Goal: Task Accomplishment & Management: Manage account settings

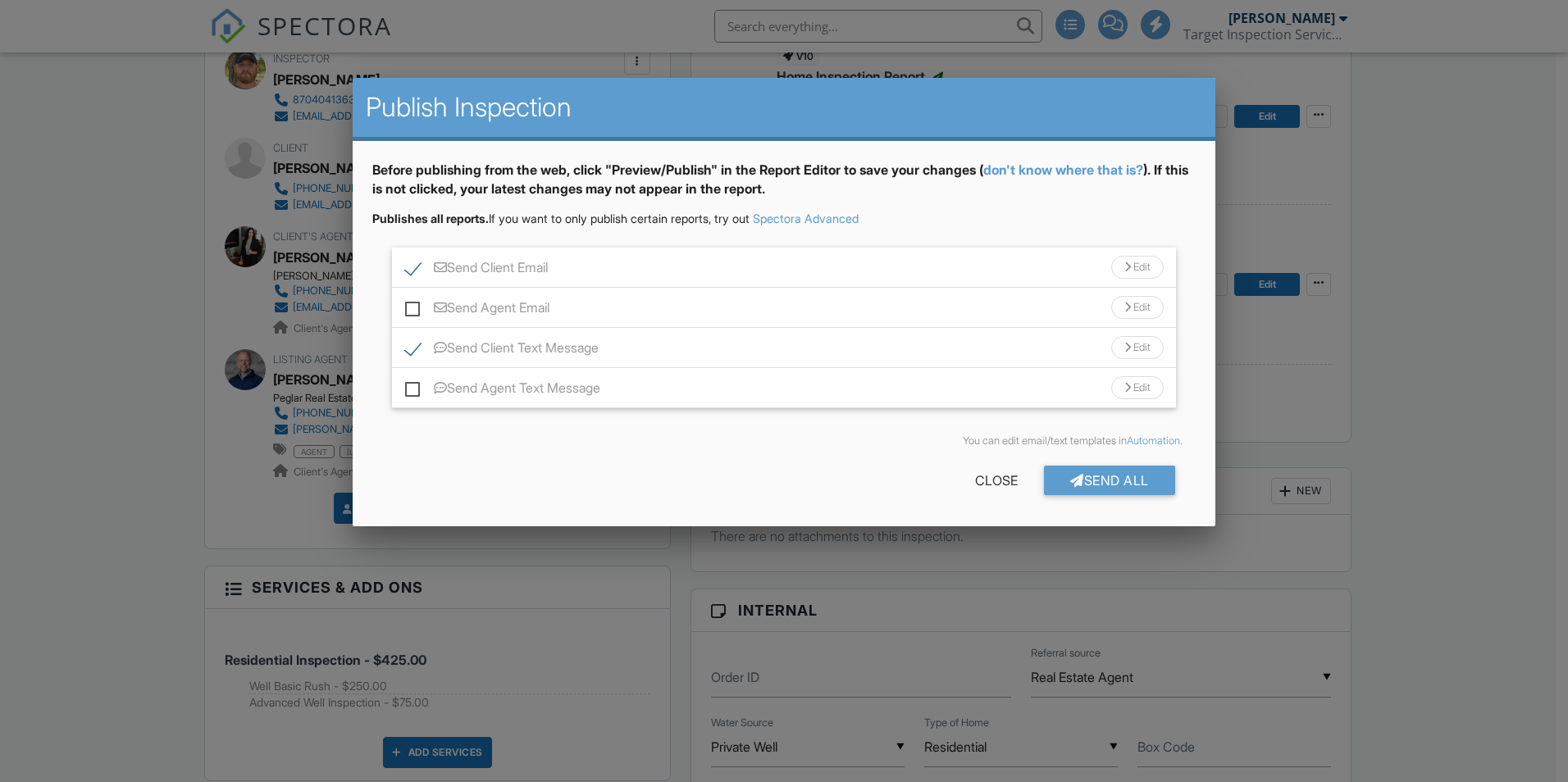
click at [419, 339] on div "Send Client Text Message Edit" at bounding box center [783, 348] width 784 height 40
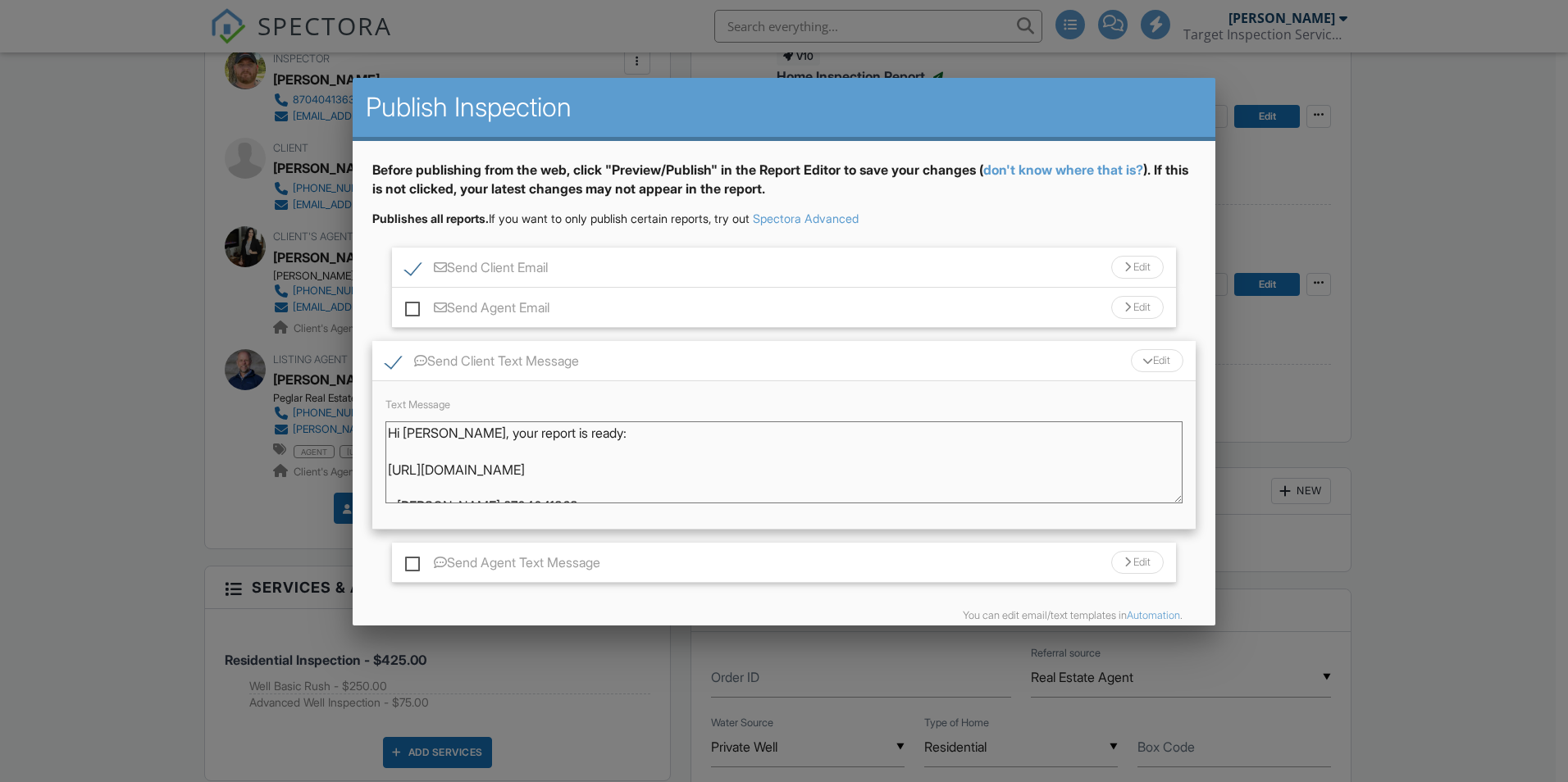
click at [418, 260] on label "Send Client Email" at bounding box center [476, 270] width 143 height 21
checkbox input "false"
click at [395, 355] on label "Send Client Text Message" at bounding box center [482, 364] width 194 height 21
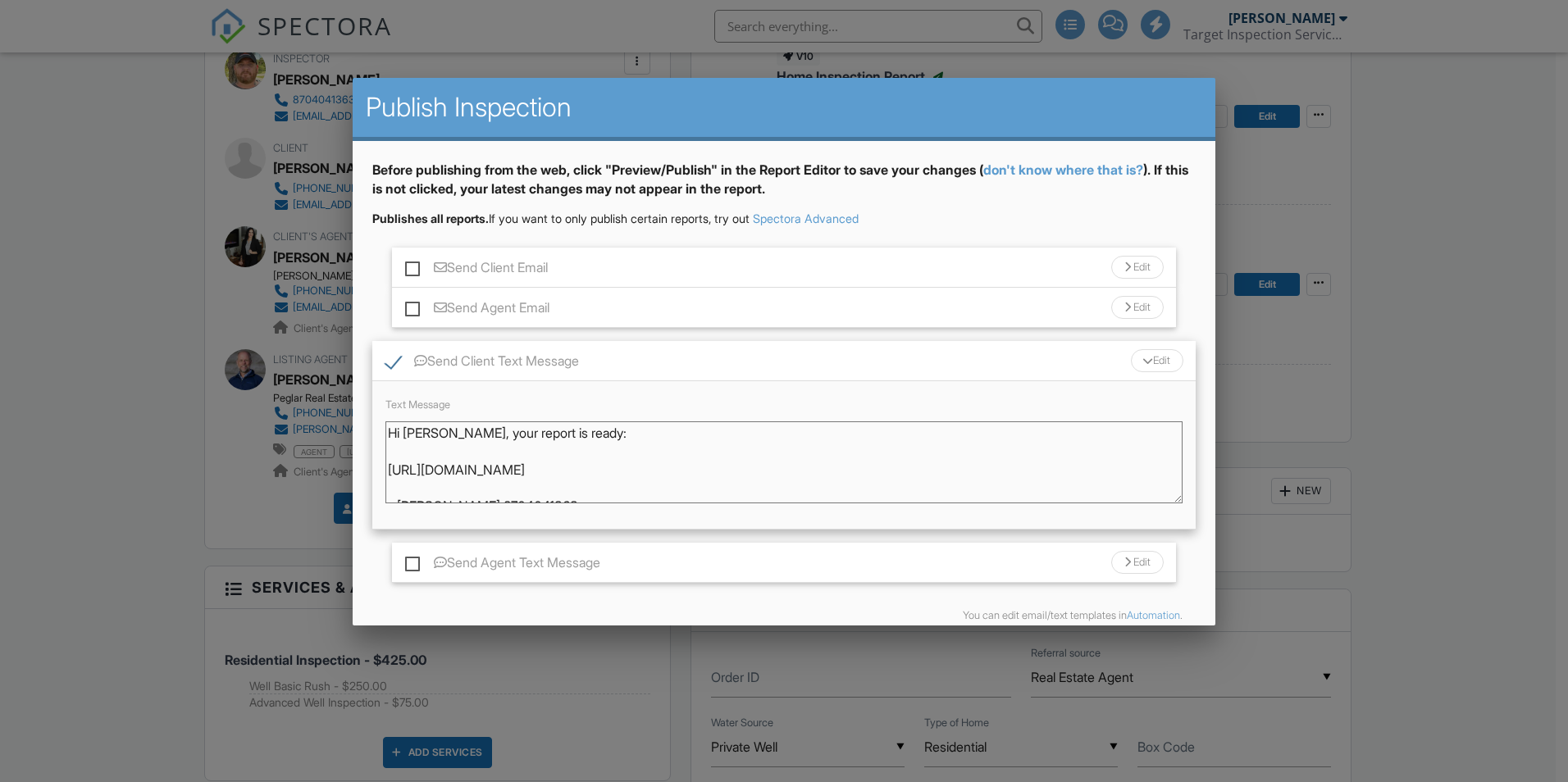
checkbox input "false"
click at [411, 304] on label "Send Agent Email" at bounding box center [477, 310] width 145 height 21
click at [411, 304] on input "Send Agent Email" at bounding box center [409, 299] width 10 height 10
checkbox input "true"
click at [580, 306] on div "Send Agent Email Edit" at bounding box center [783, 307] width 784 height 40
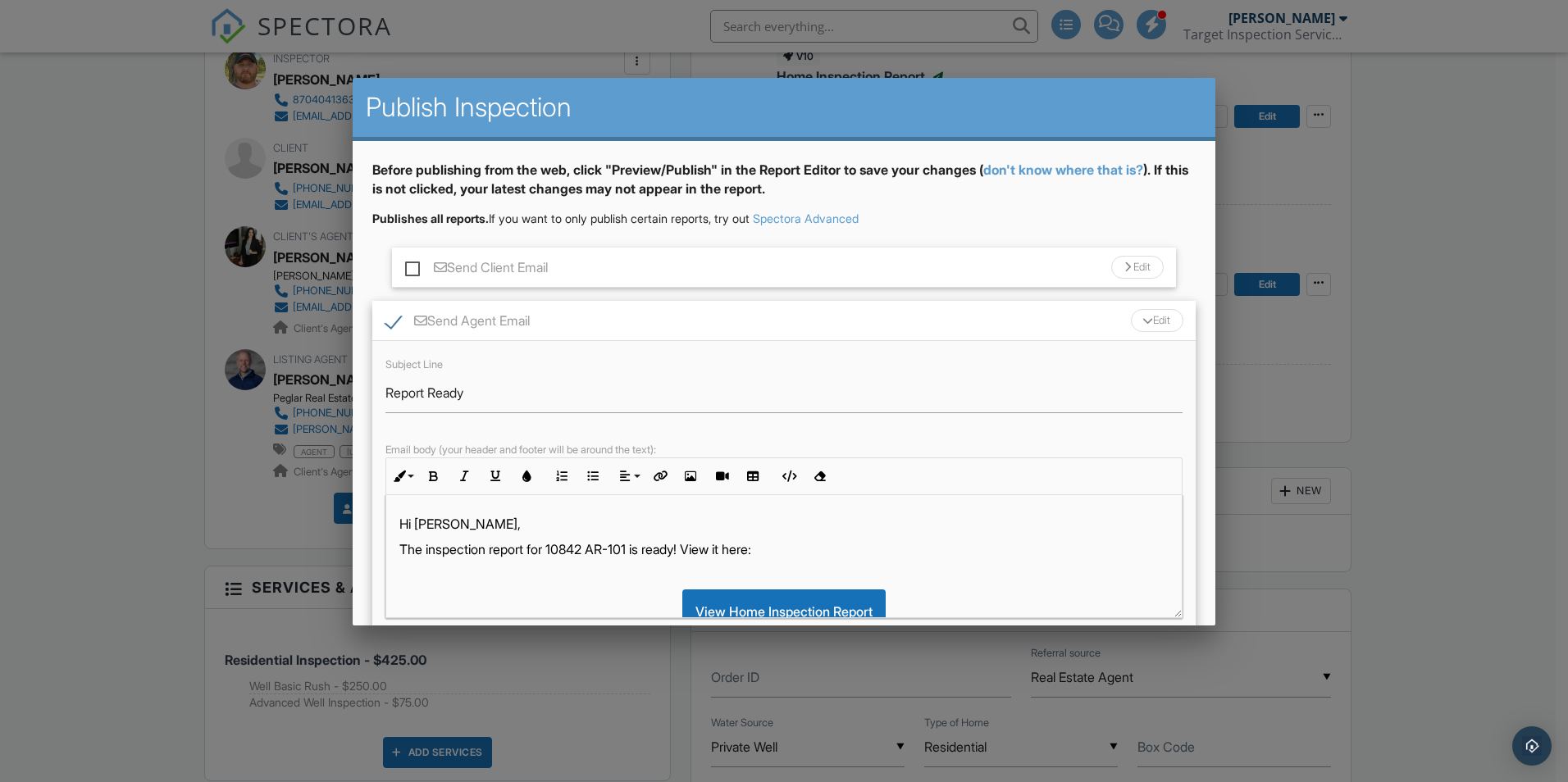
click at [594, 304] on div "Send Agent Email Edit" at bounding box center [784, 321] width 824 height 40
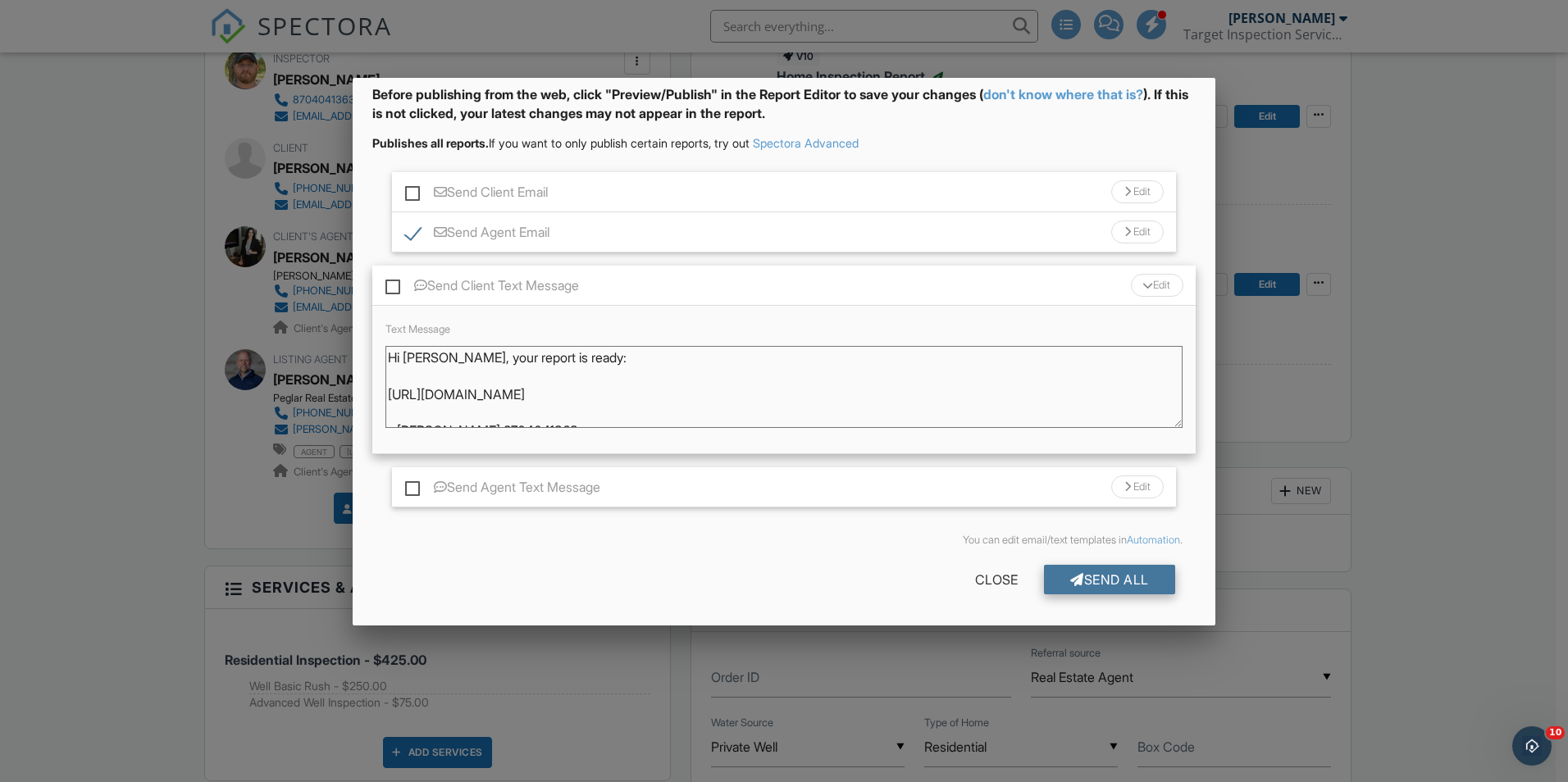
click at [1104, 577] on div "Send All" at bounding box center [1109, 579] width 131 height 29
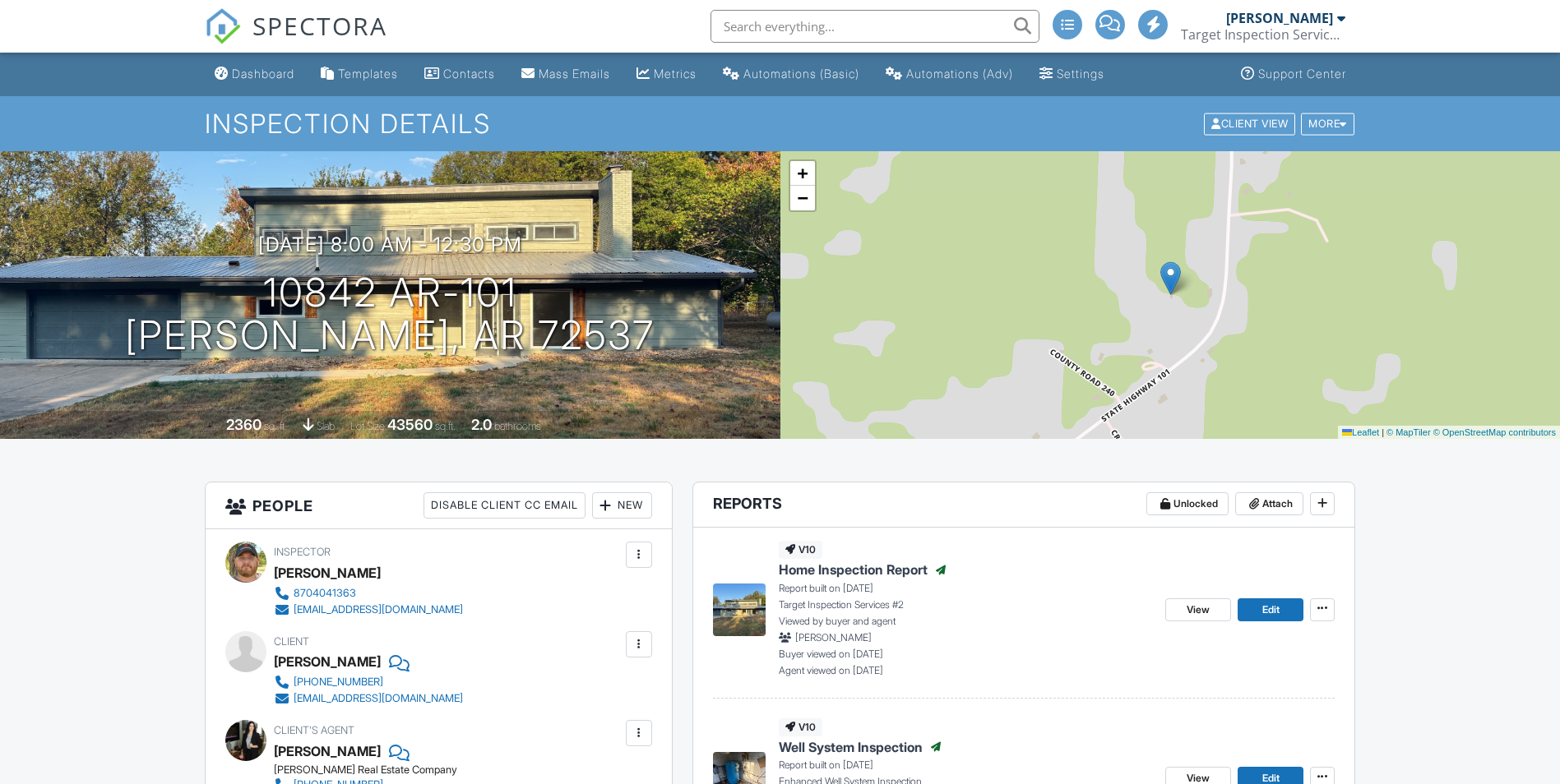
click at [264, 71] on div "Dashboard" at bounding box center [264, 73] width 63 height 14
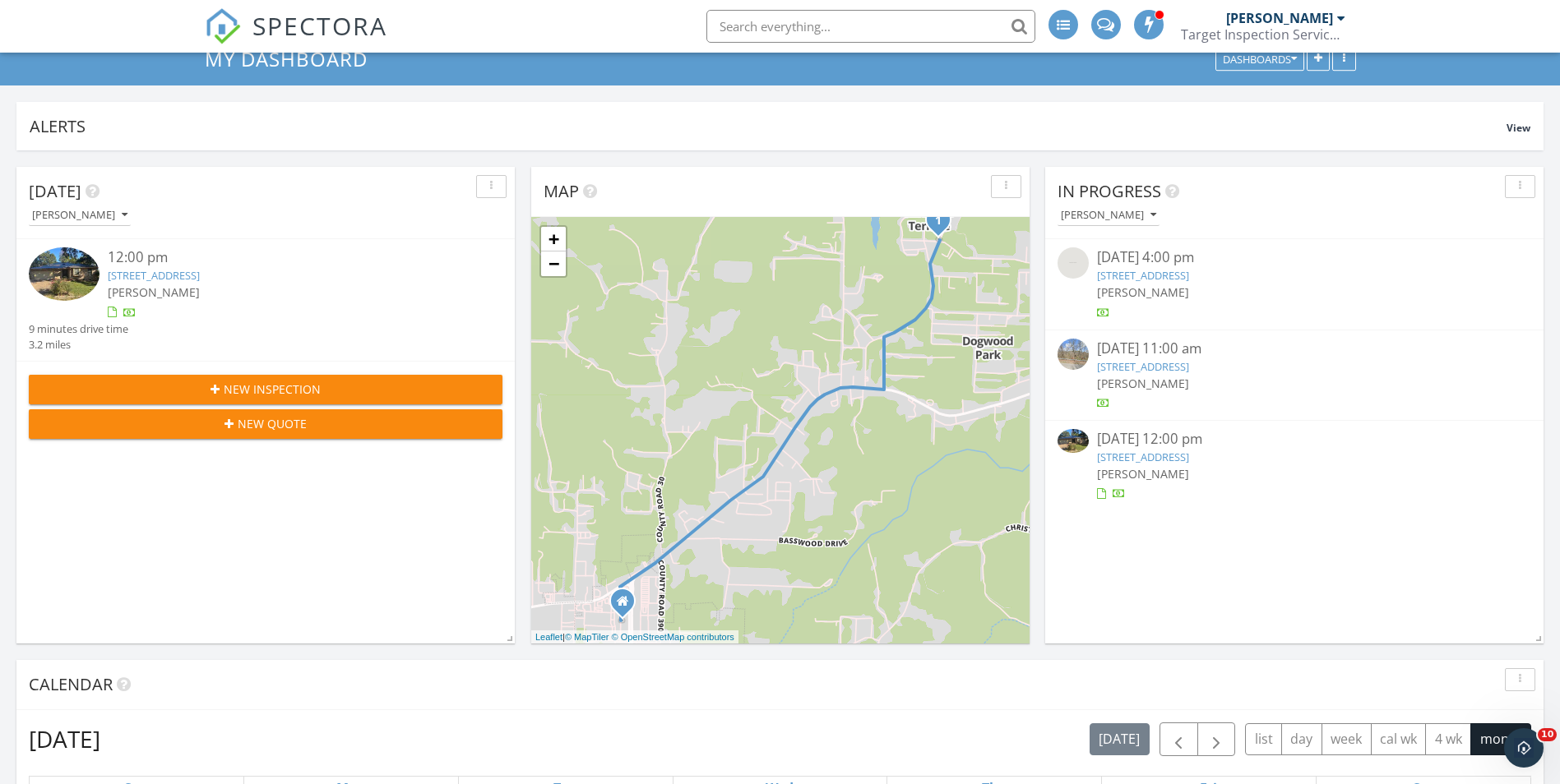
scroll to position [82, 0]
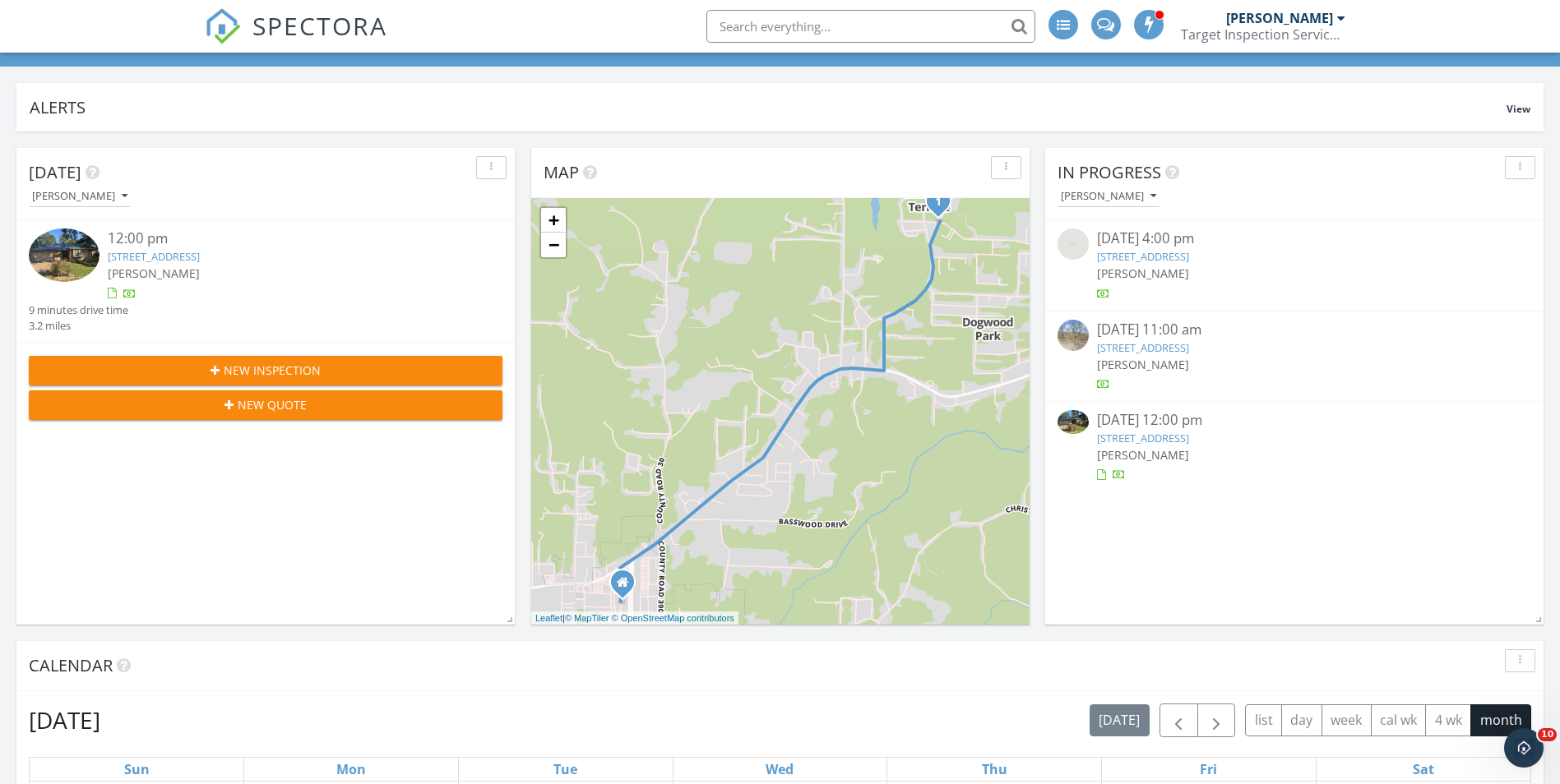
click at [1189, 441] on link "82 Baypoint Dr, Mountain Home, AR 72653" at bounding box center [1143, 438] width 92 height 15
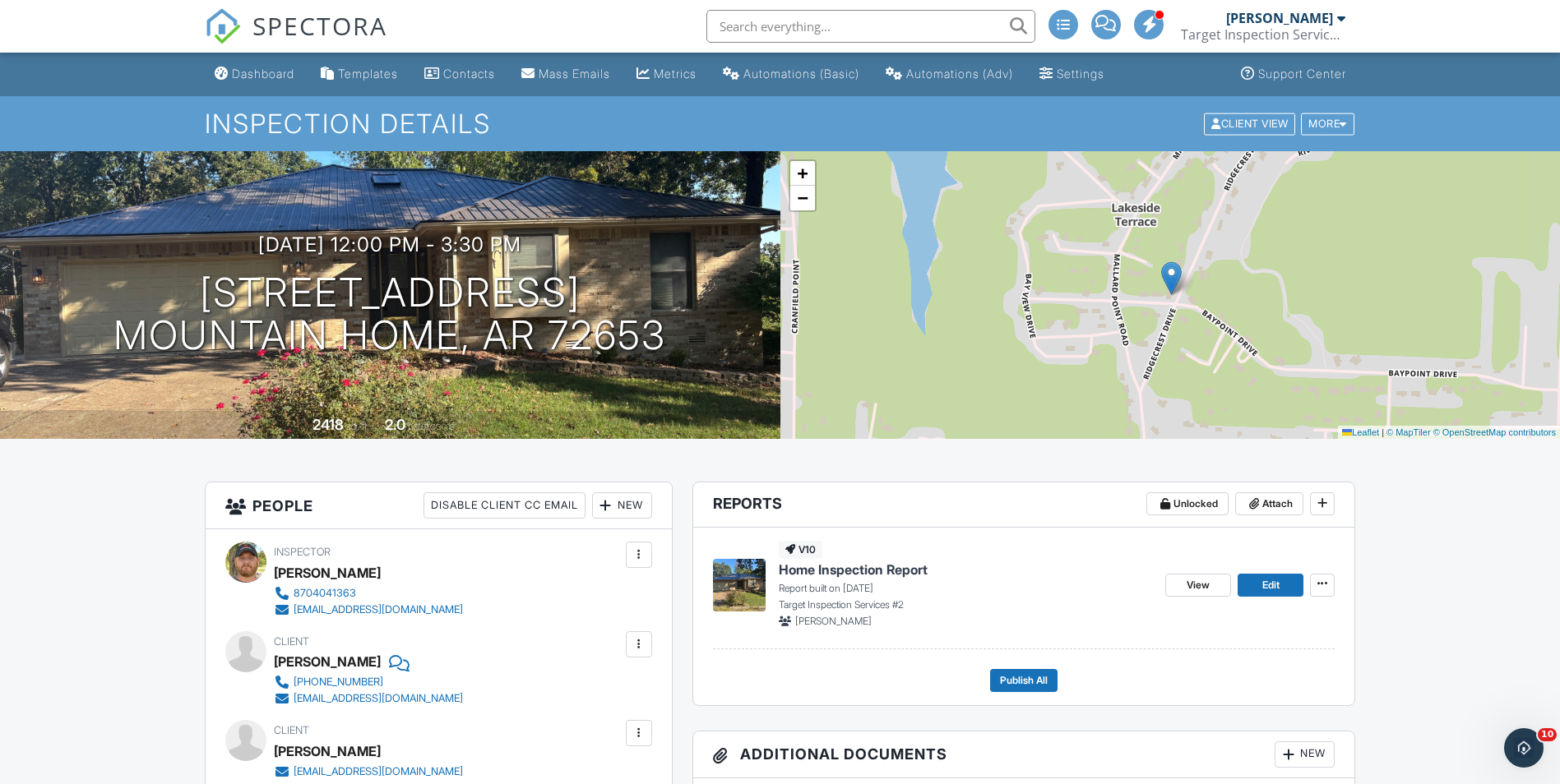
click at [854, 564] on span "Home Inspection Report" at bounding box center [853, 569] width 149 height 18
click at [834, 569] on span "Home Inspection Report" at bounding box center [853, 569] width 149 height 18
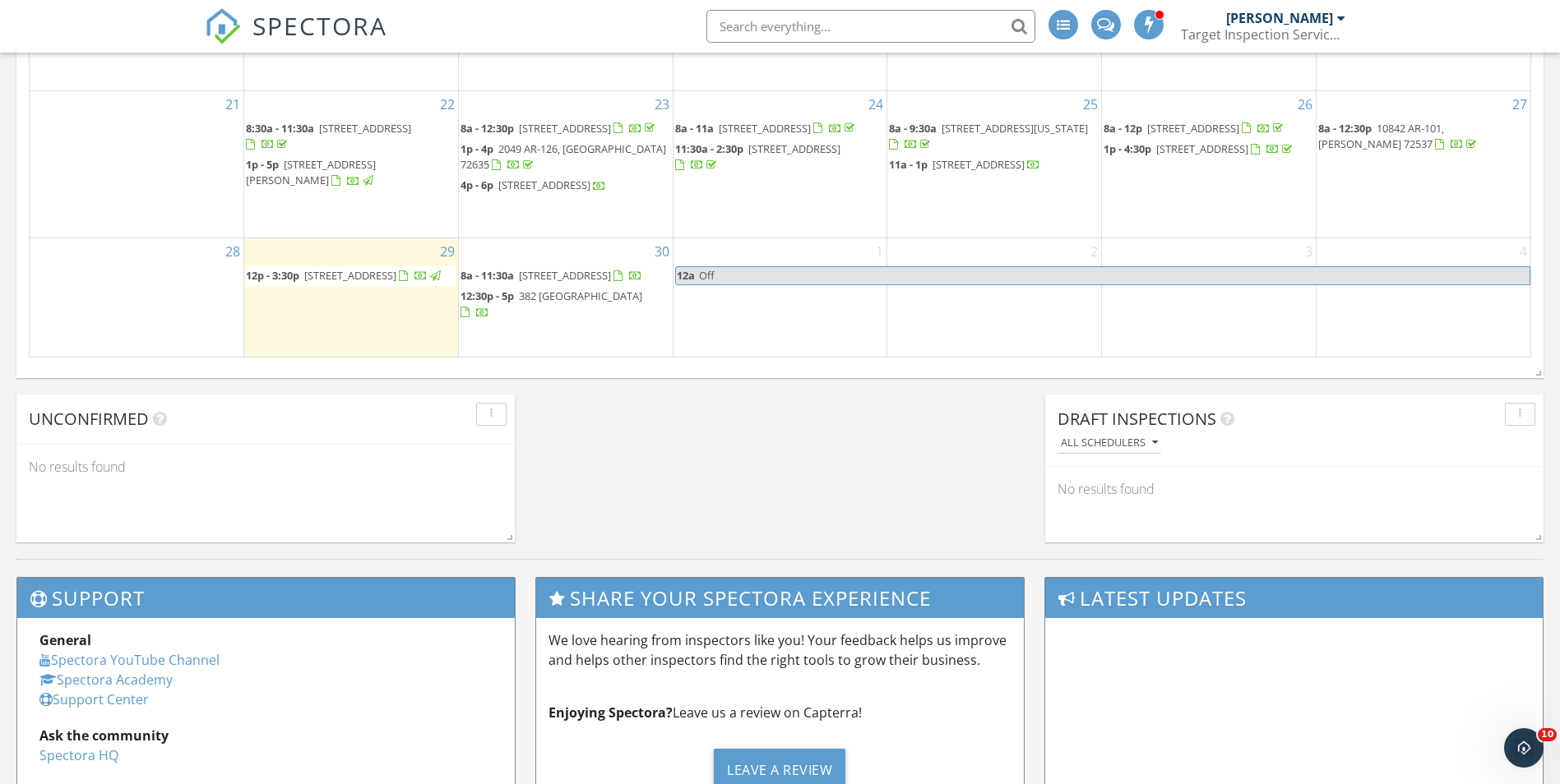
scroll to position [1068, 0]
